Goal: Task Accomplishment & Management: Manage account settings

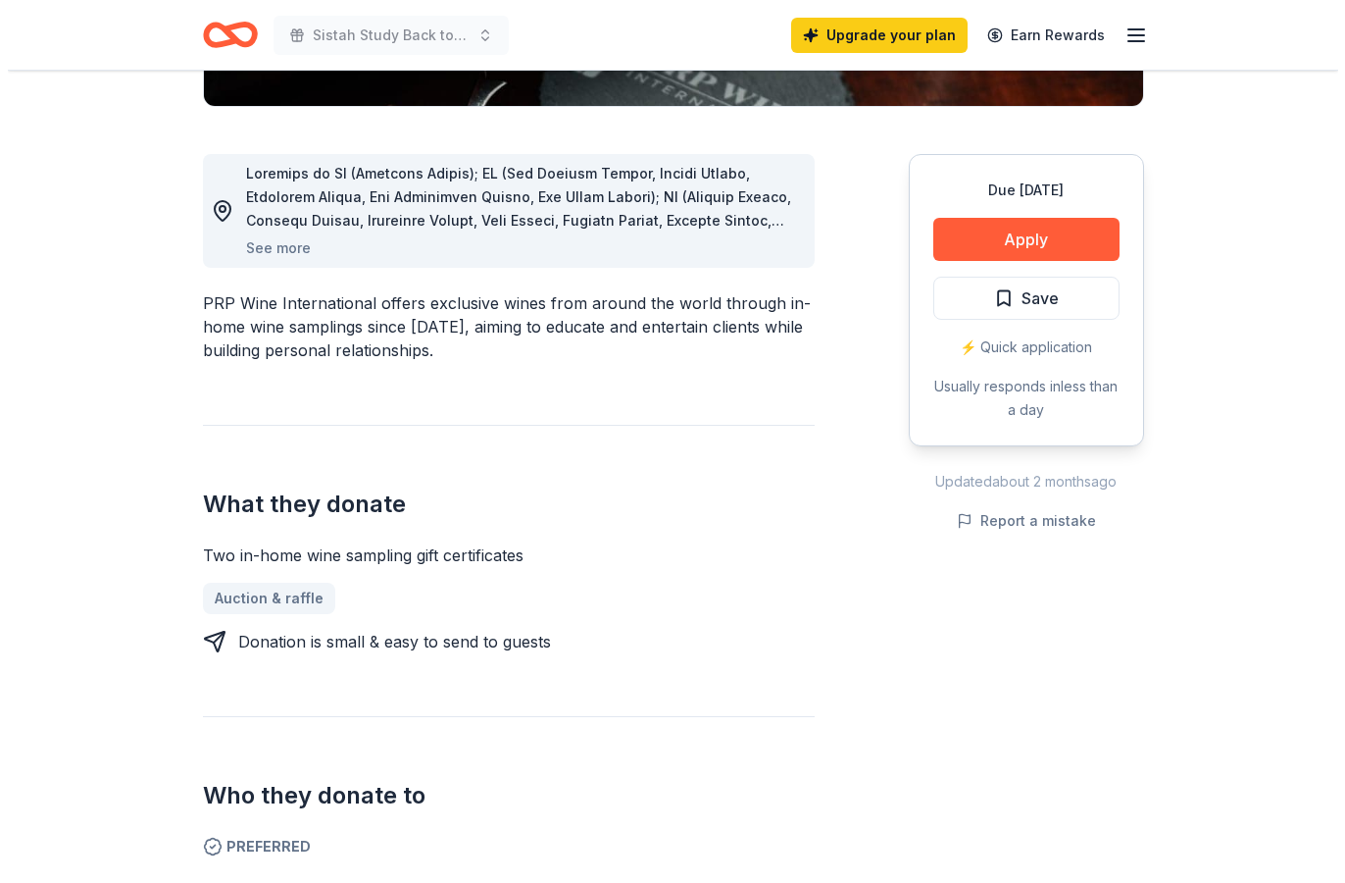
scroll to position [490, 0]
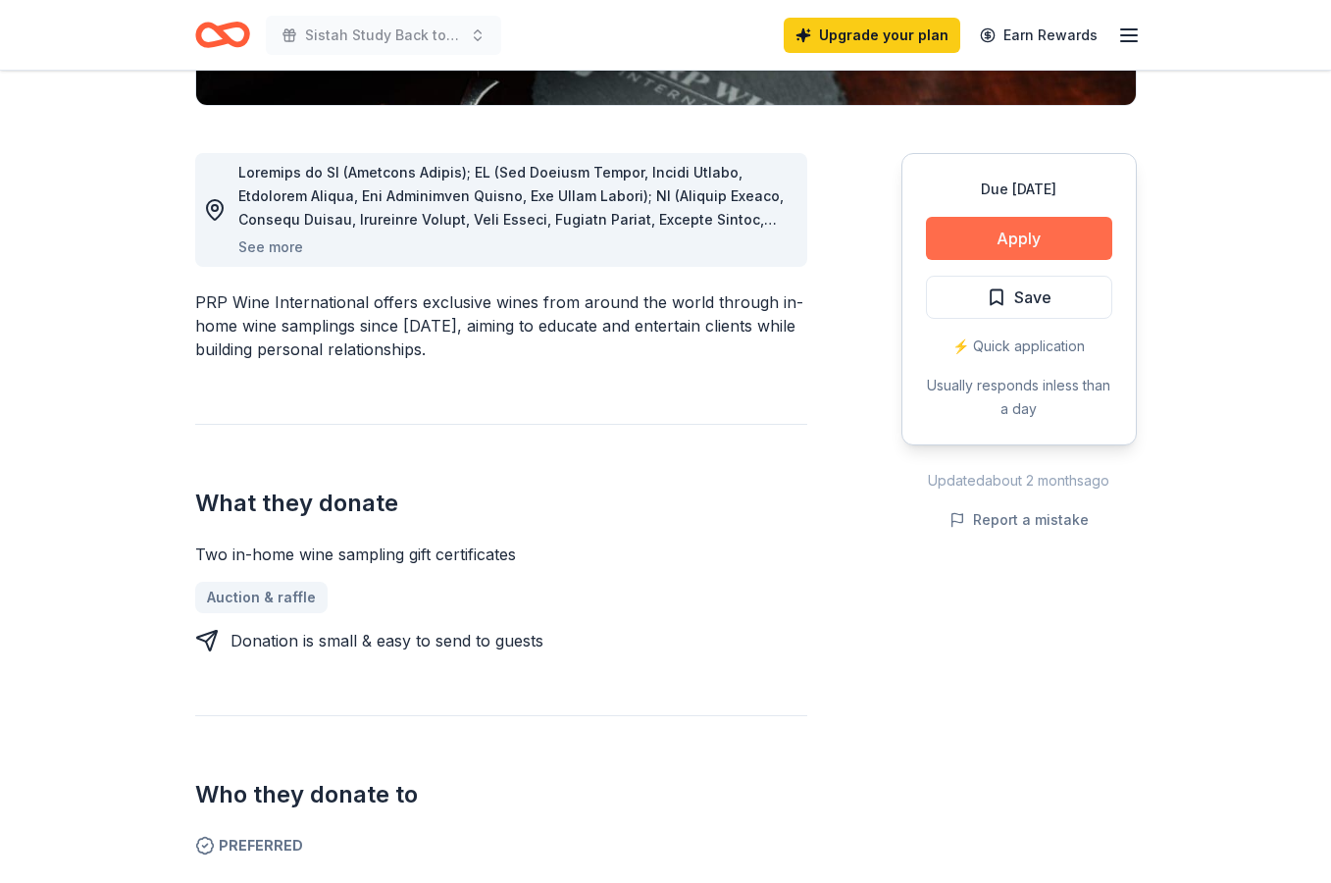
click at [1054, 237] on button "Apply" at bounding box center [1019, 238] width 186 height 43
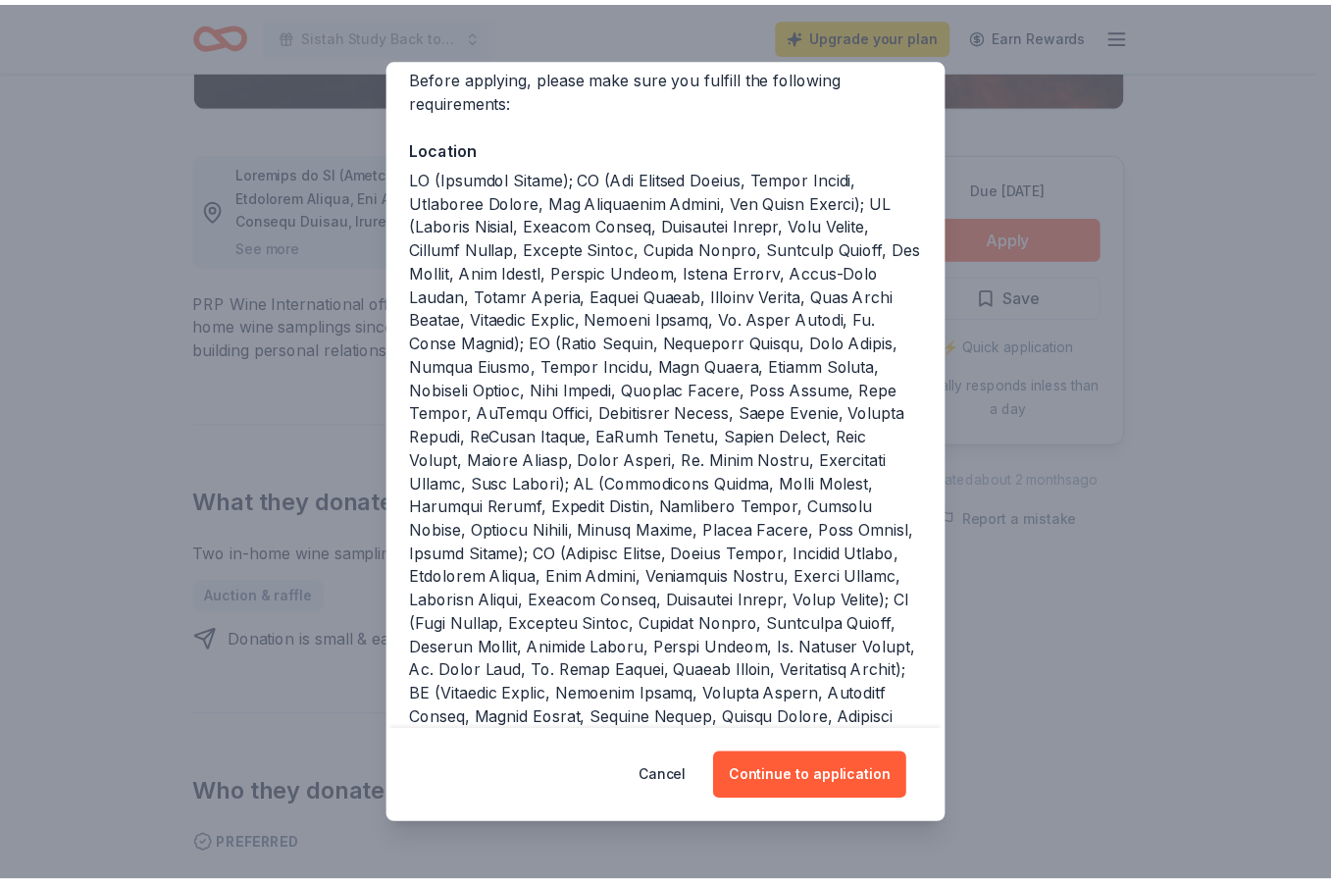
scroll to position [0, 0]
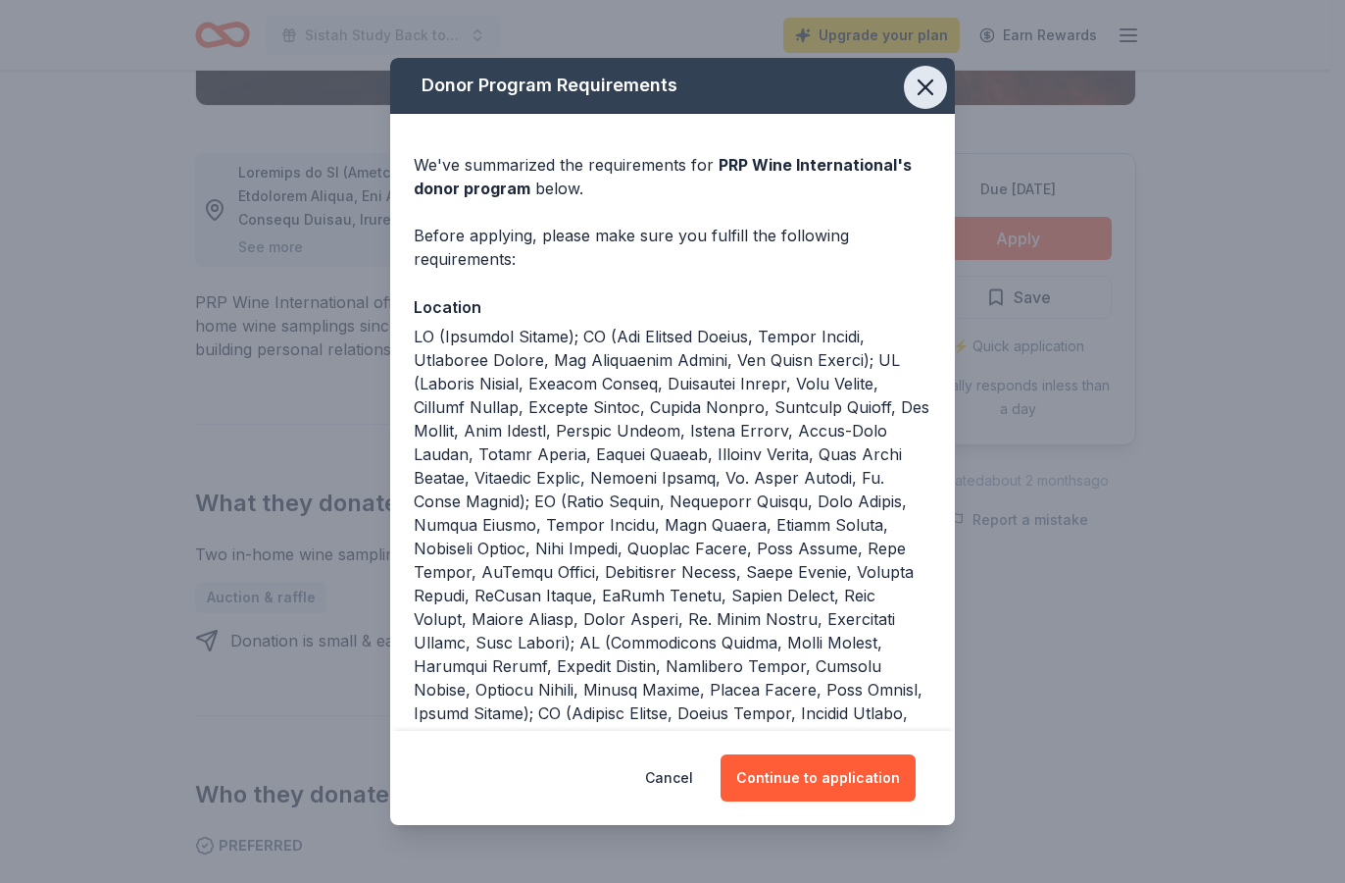
click at [912, 89] on icon "button" at bounding box center [925, 87] width 27 height 27
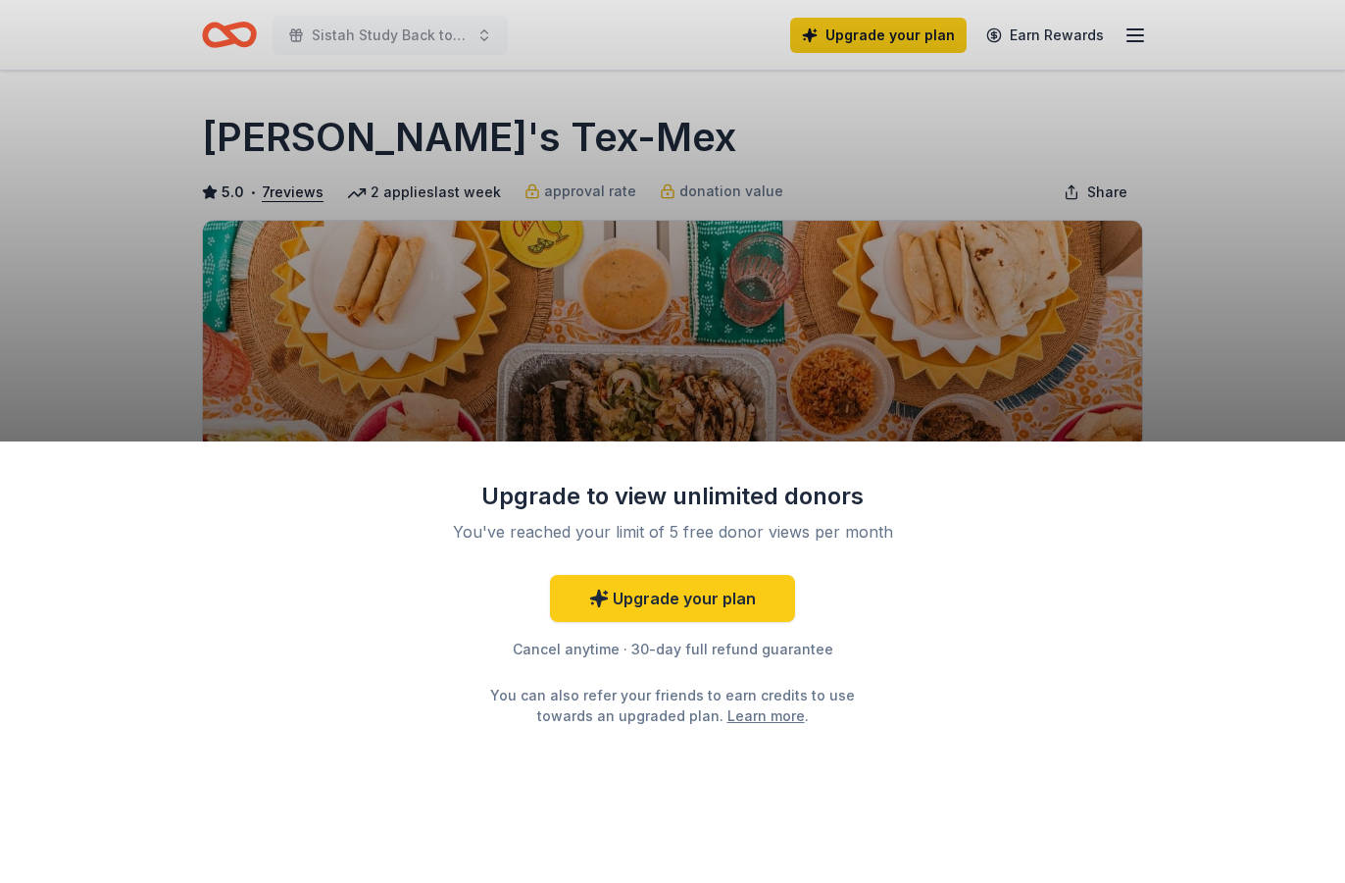
drag, startPoint x: 1090, startPoint y: 724, endPoint x: 1003, endPoint y: 704, distance: 89.5
click at [1014, 707] on div "Upgrade to view unlimited donors You've reached your limit of 5 free donor view…" at bounding box center [672, 661] width 1345 height 441
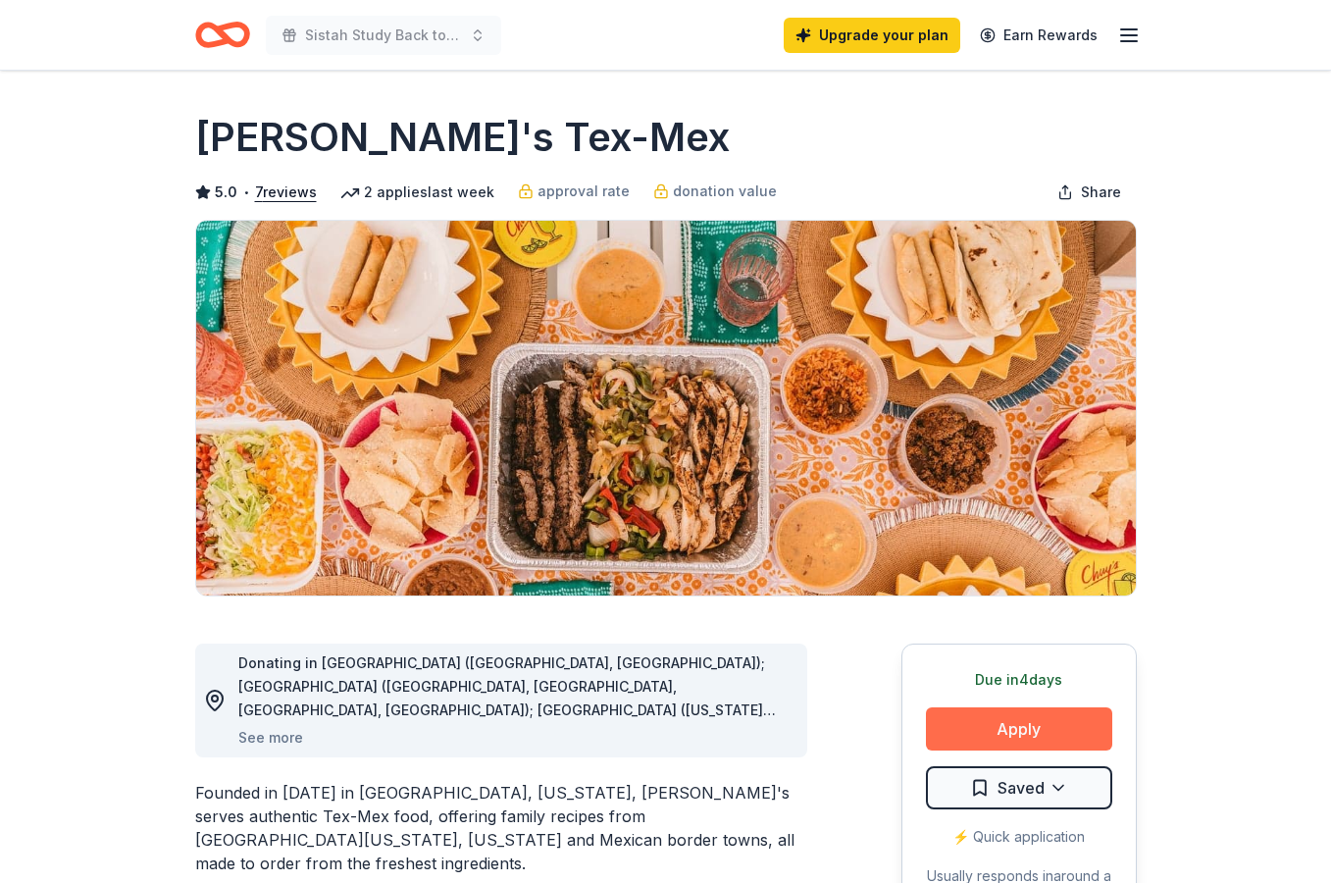
drag, startPoint x: 0, startPoint y: 0, endPoint x: 1042, endPoint y: 741, distance: 1279.1
click at [1042, 744] on button "Apply" at bounding box center [1019, 728] width 186 height 43
click at [1042, 738] on button "Apply" at bounding box center [1019, 728] width 186 height 43
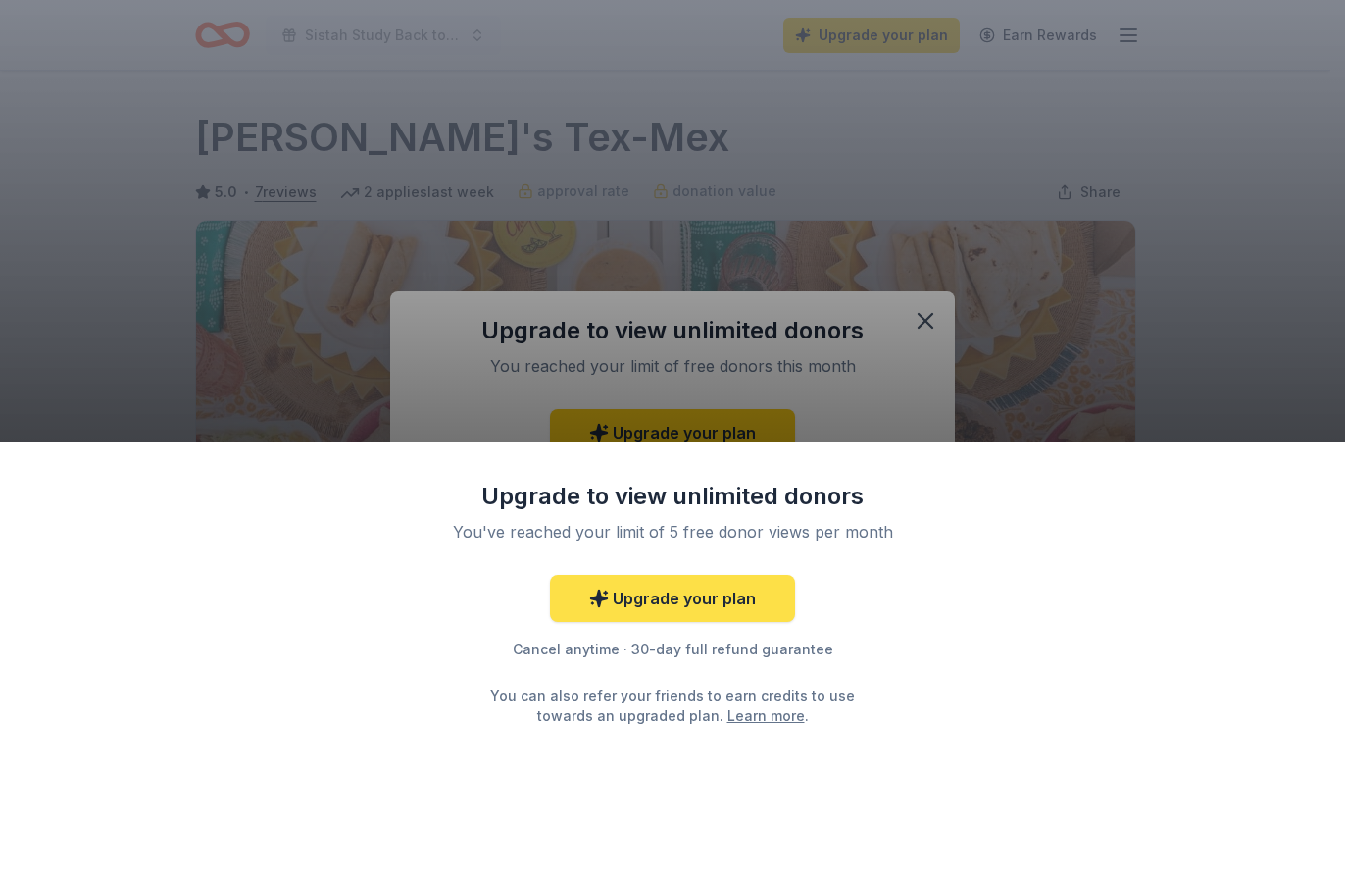
click at [692, 596] on link "Upgrade your plan" at bounding box center [672, 598] width 245 height 47
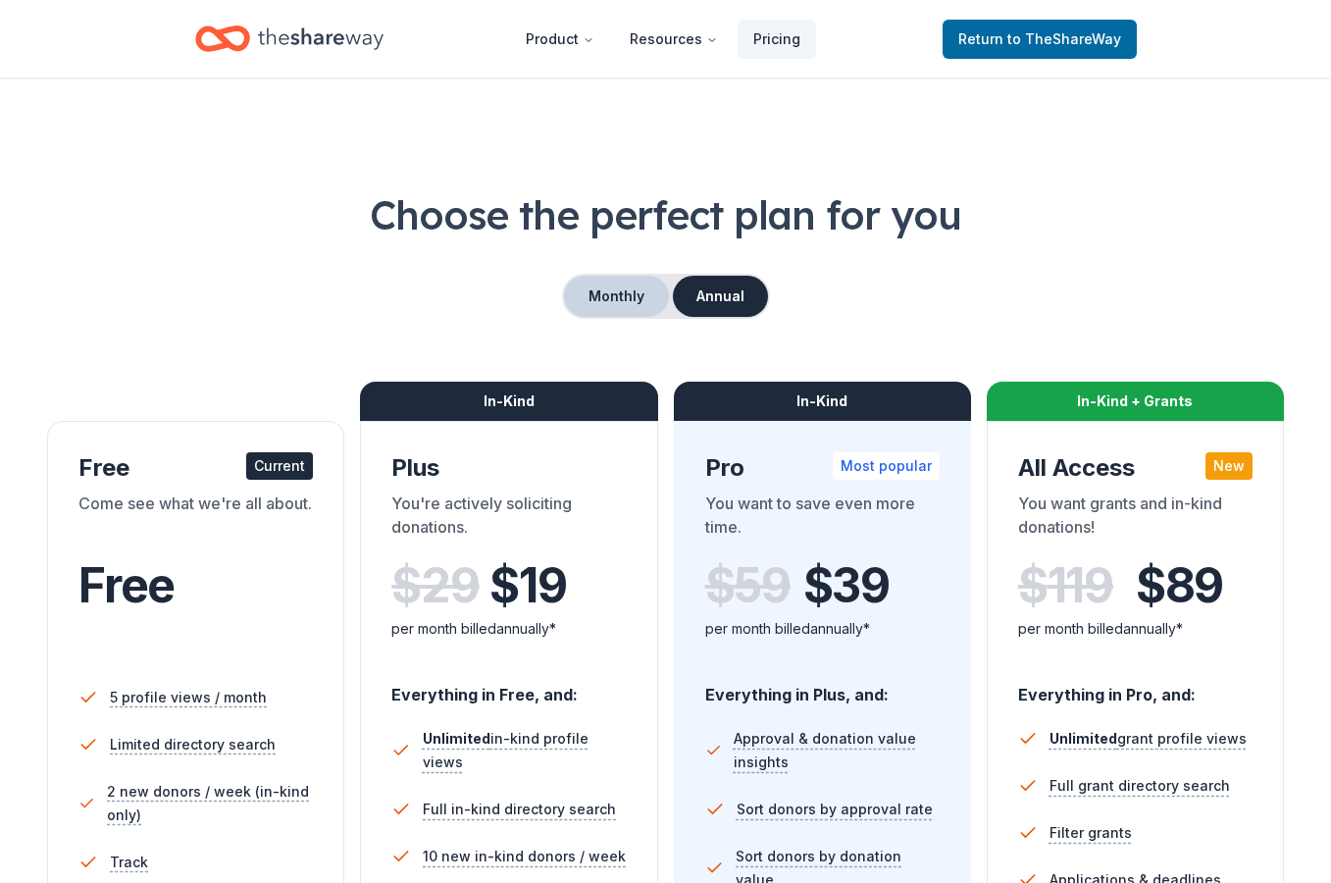
click at [622, 296] on button "Monthly" at bounding box center [616, 296] width 105 height 41
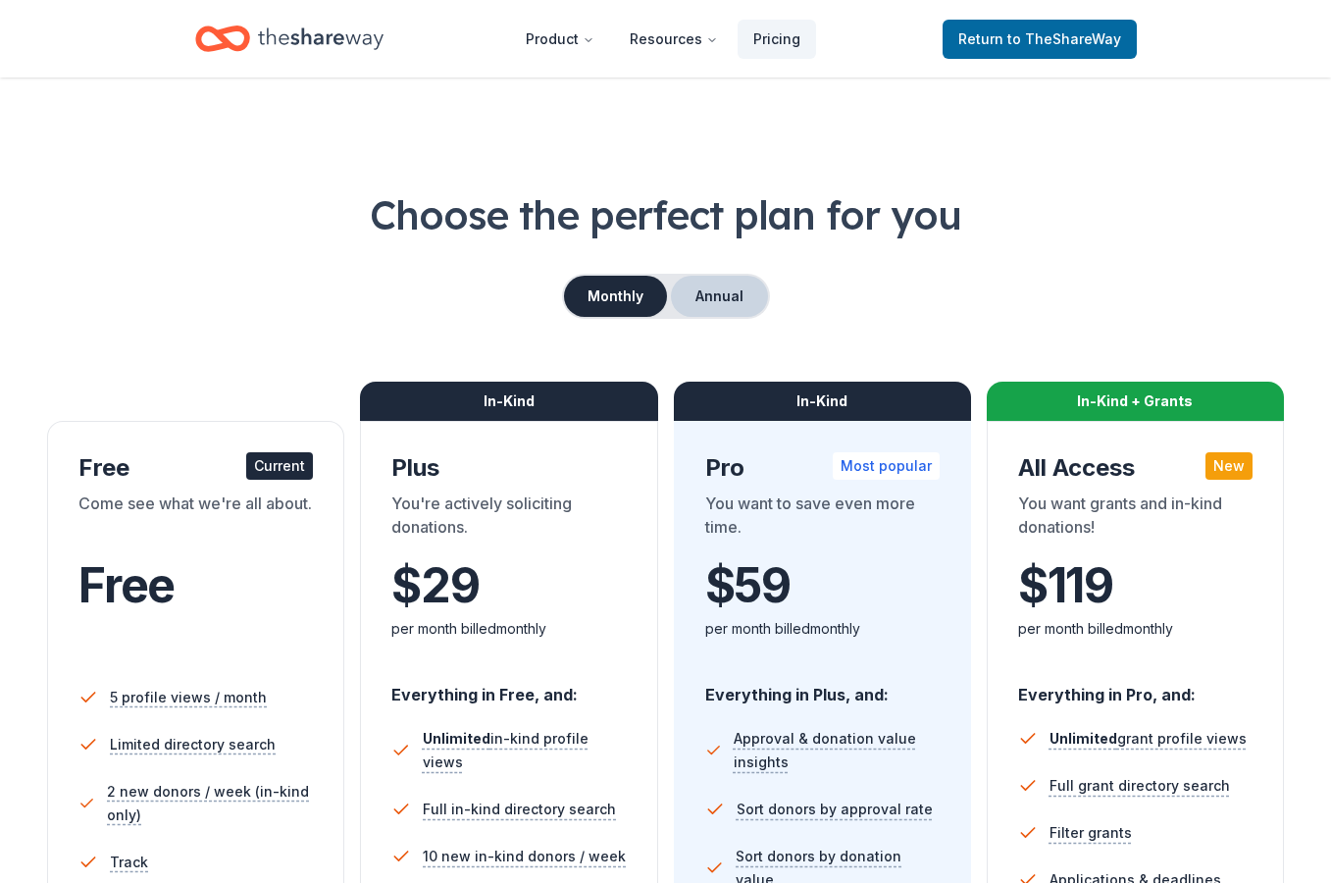
click at [719, 292] on button "Annual" at bounding box center [719, 296] width 97 height 41
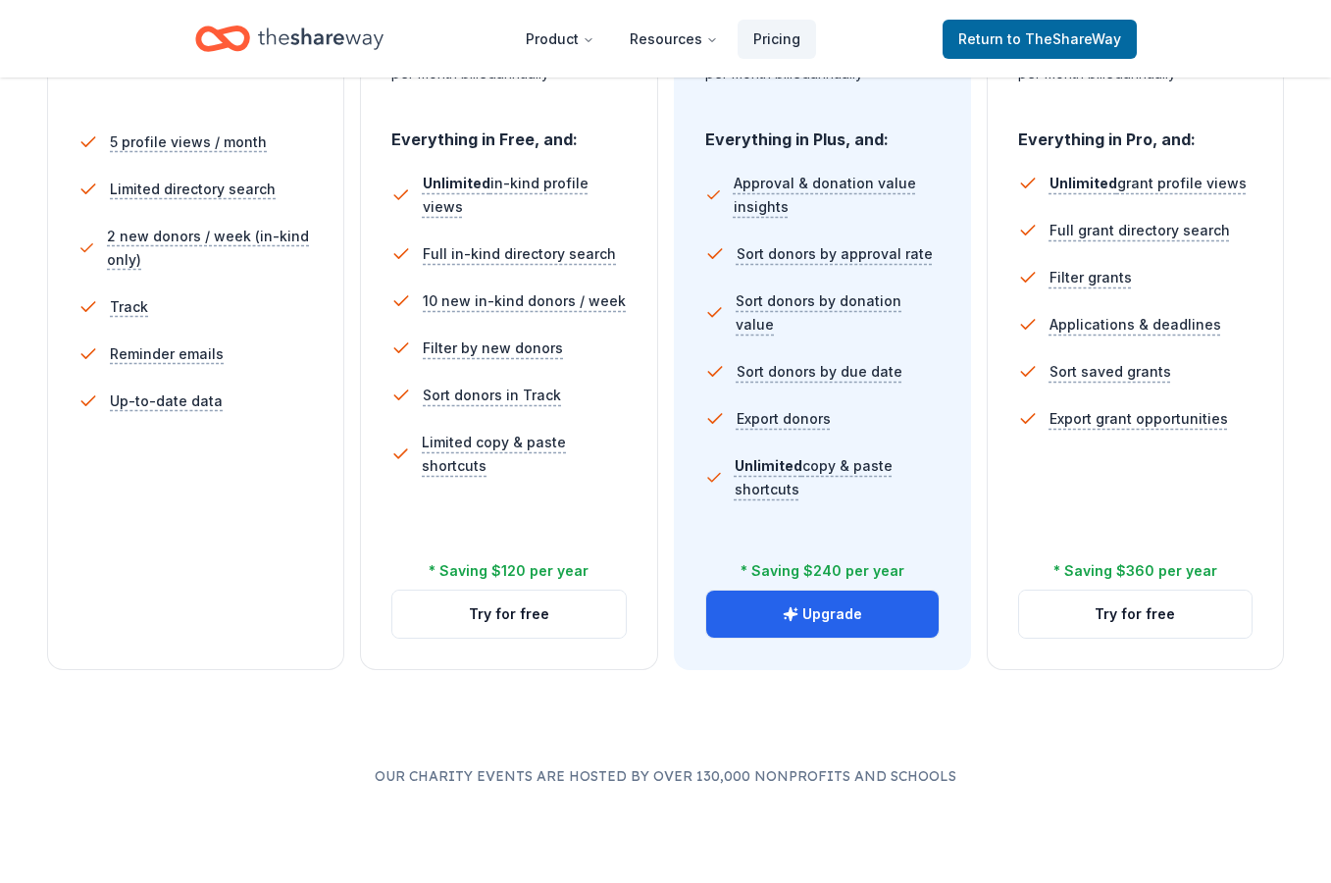
scroll to position [588, 0]
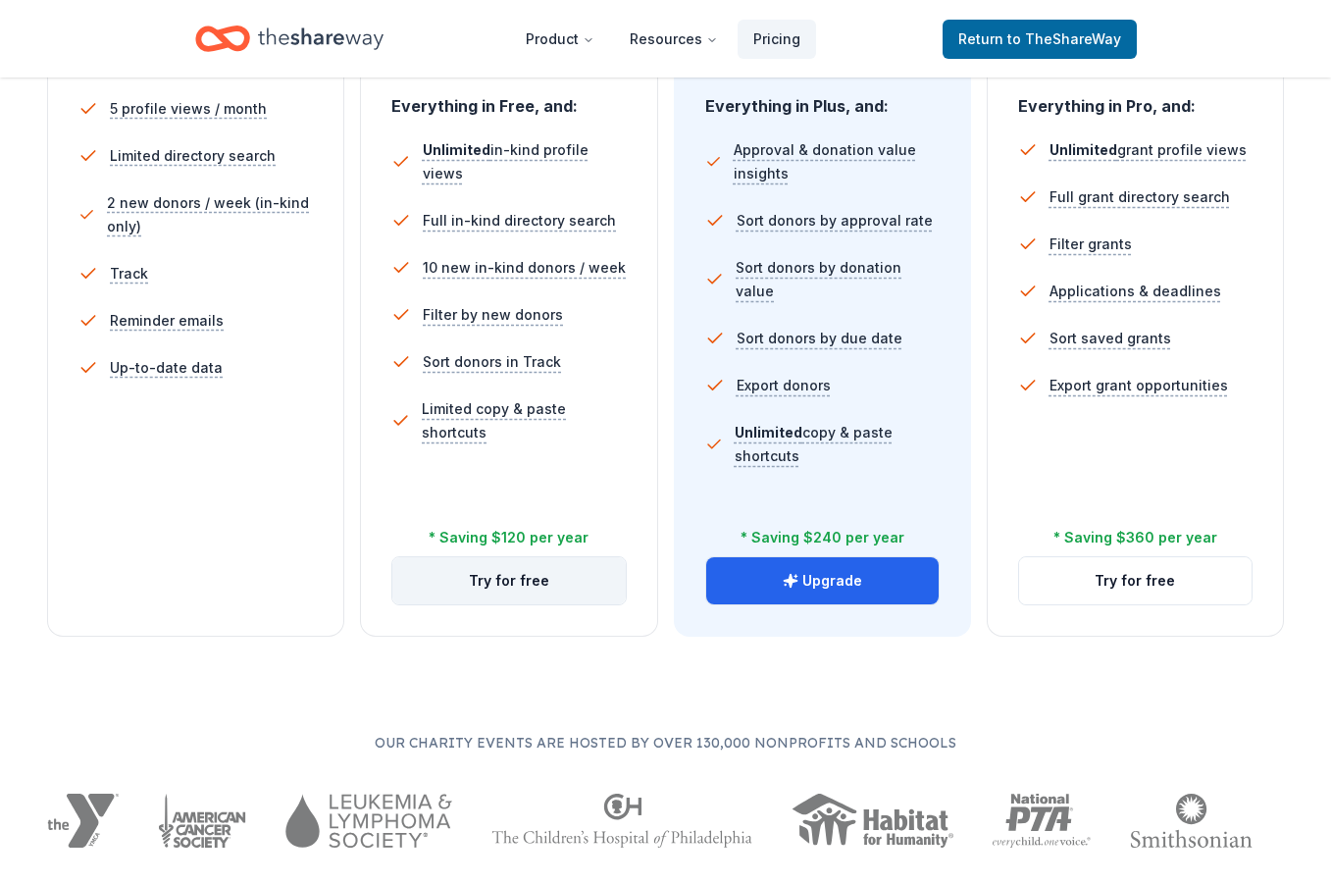
click at [543, 582] on button "Try for free" at bounding box center [508, 580] width 232 height 47
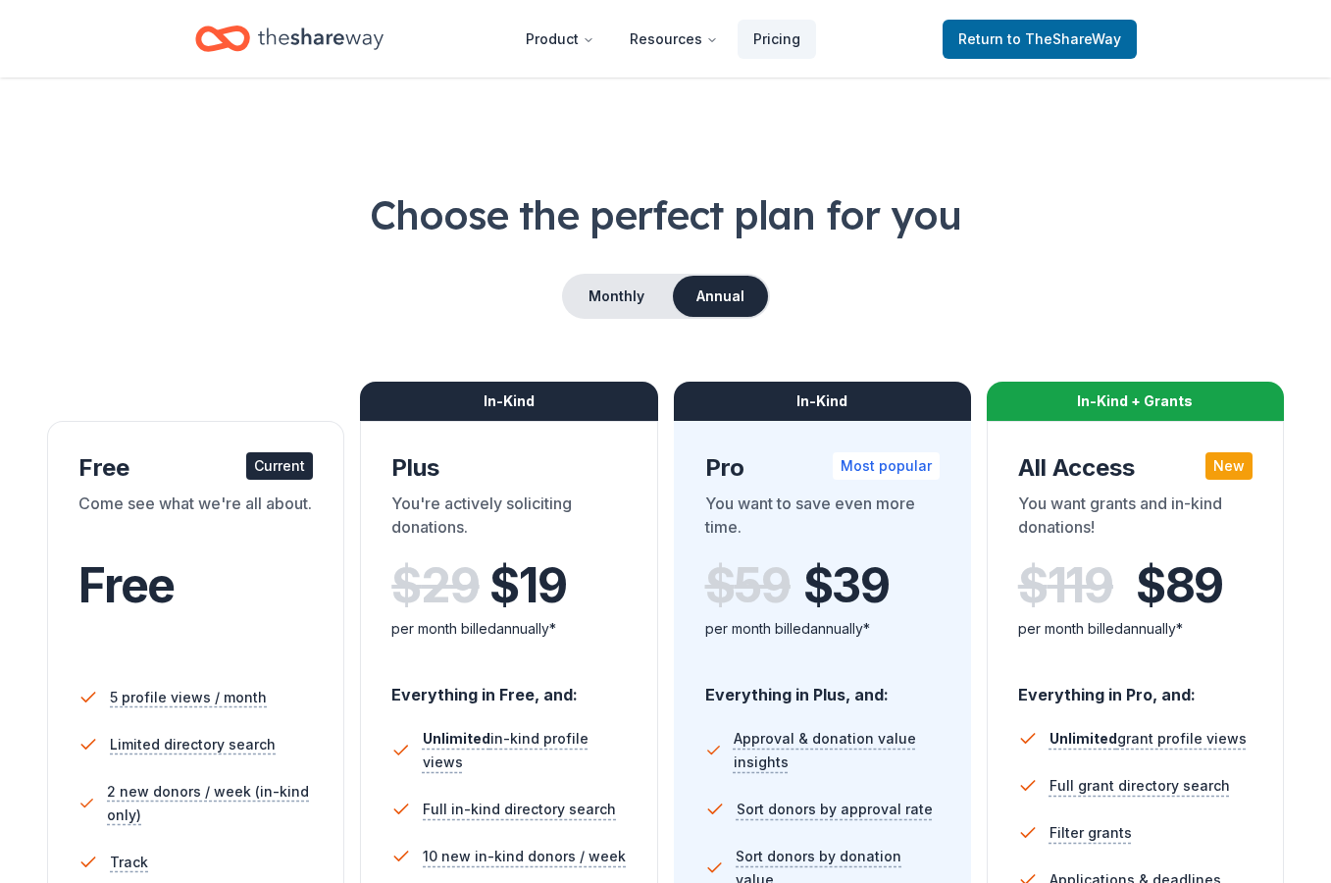
scroll to position [98, 0]
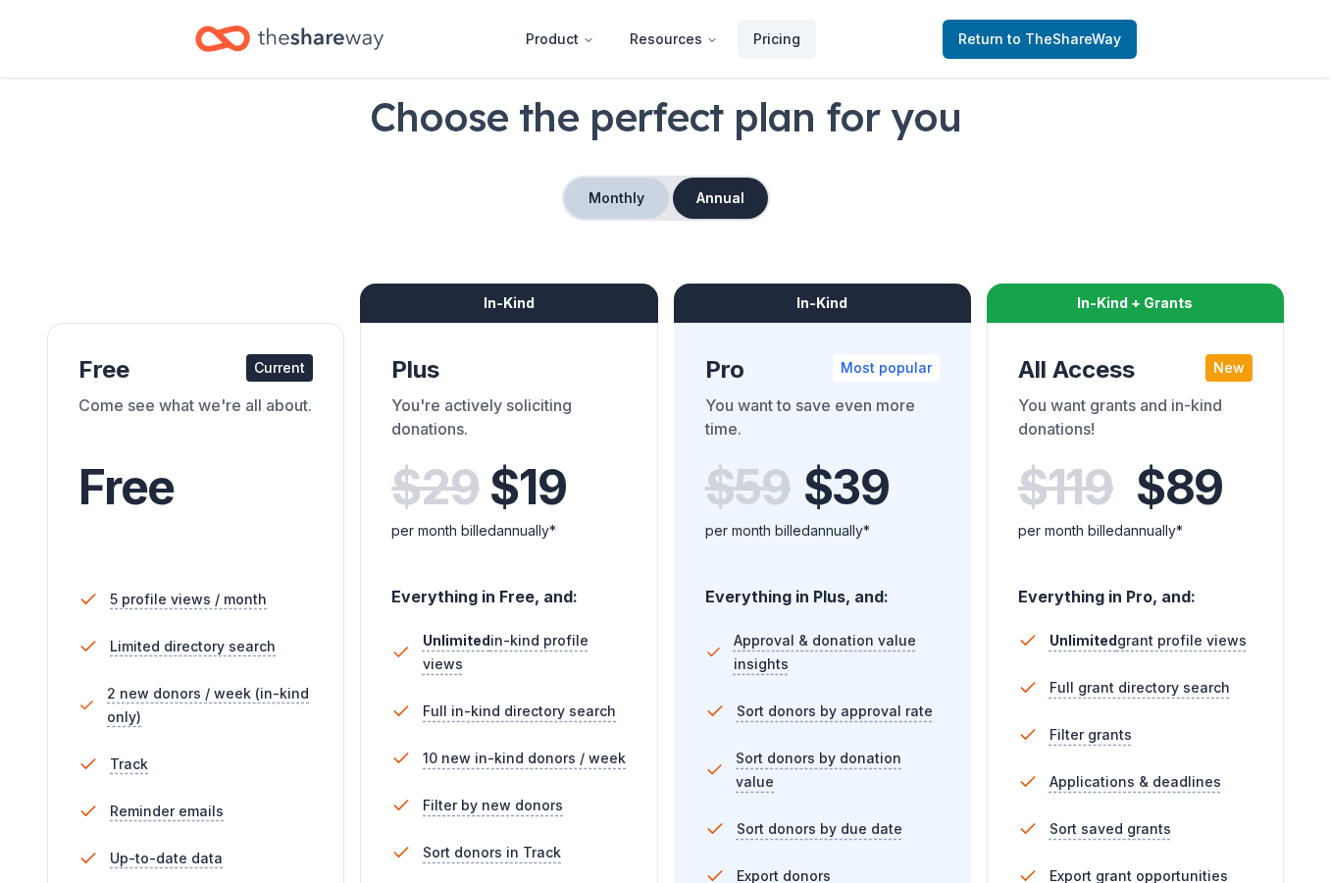
click at [619, 199] on button "Monthly" at bounding box center [616, 197] width 105 height 41
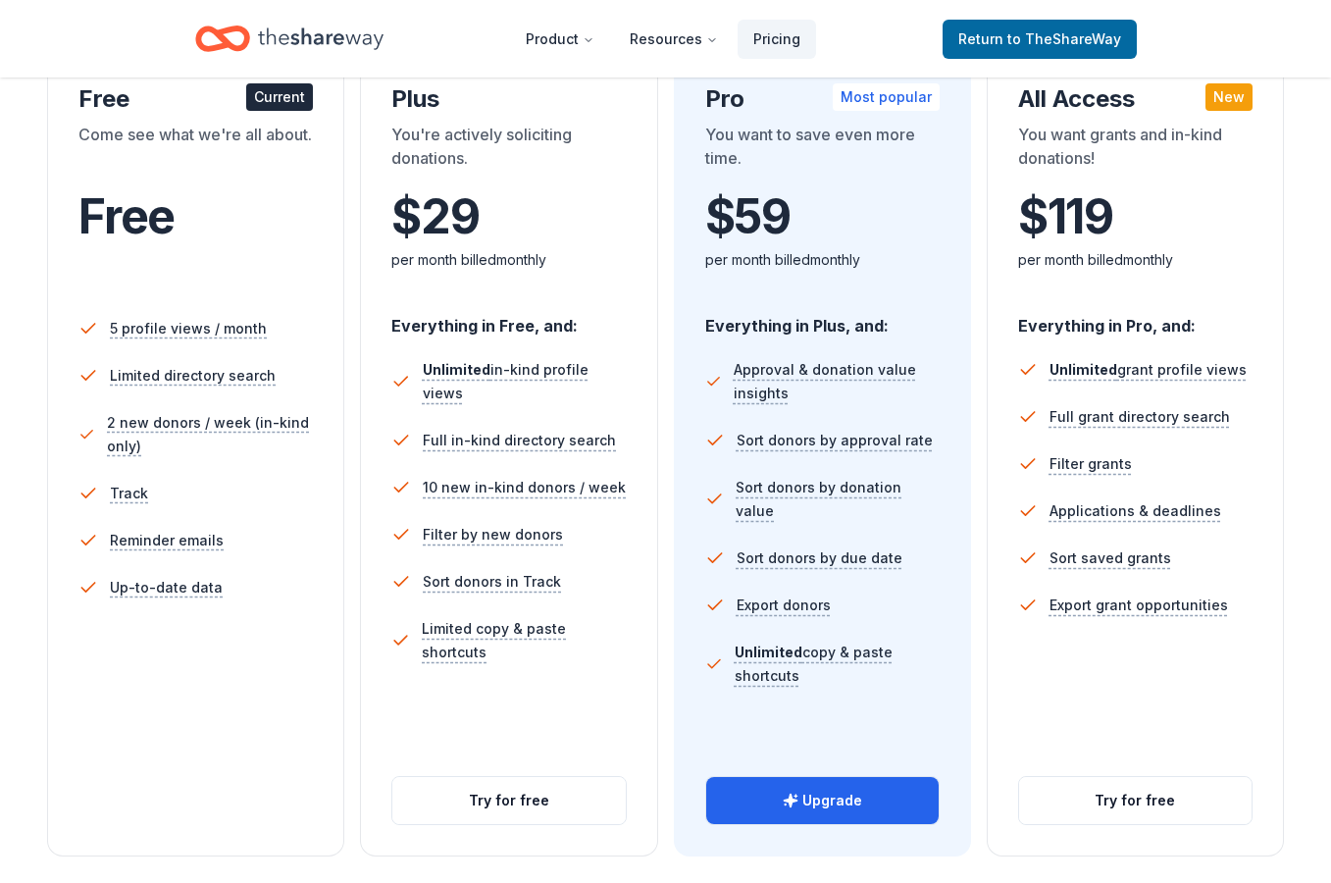
scroll to position [490, 0]
